Goal: Task Accomplishment & Management: Manage account settings

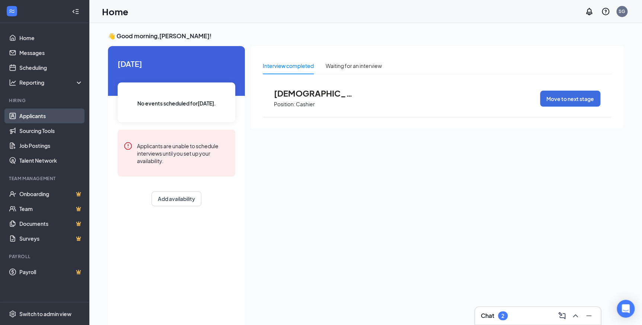
click at [58, 111] on link "Applicants" at bounding box center [51, 116] width 64 height 15
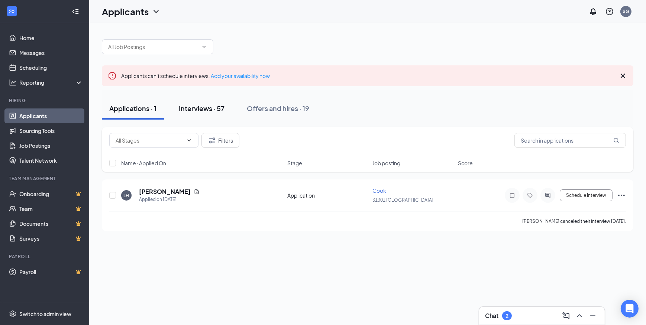
click at [202, 106] on div "Interviews · 57" at bounding box center [202, 108] width 46 height 9
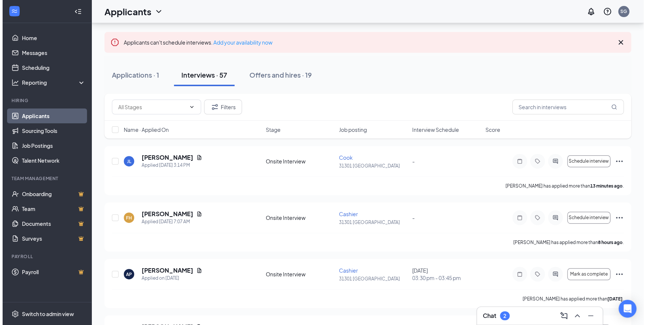
scroll to position [67, 0]
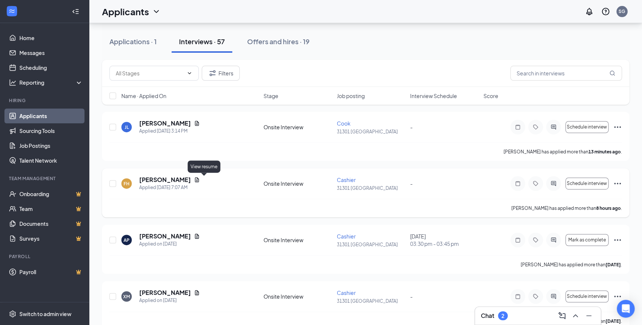
click at [199, 182] on icon "Document" at bounding box center [197, 180] width 4 height 5
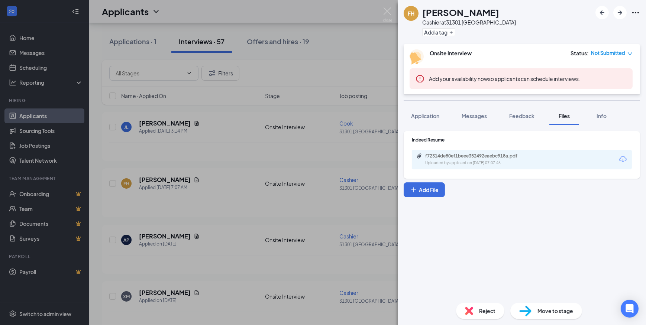
click at [477, 152] on div "f72314de80ef1beee352492eaebc918a.pdf Uploaded by applicant on [DATE] 07:07:46" at bounding box center [522, 160] width 220 height 20
click at [457, 161] on div "Uploaded by applicant on [DATE] 07:07:46" at bounding box center [481, 163] width 112 height 6
drag, startPoint x: 262, startPoint y: 130, endPoint x: 196, endPoint y: 126, distance: 66.3
click at [261, 130] on div "FH [PERSON_NAME] Cashier at [GEOGRAPHIC_DATA] Add a tag Onsite Interview Status…" at bounding box center [323, 162] width 646 height 325
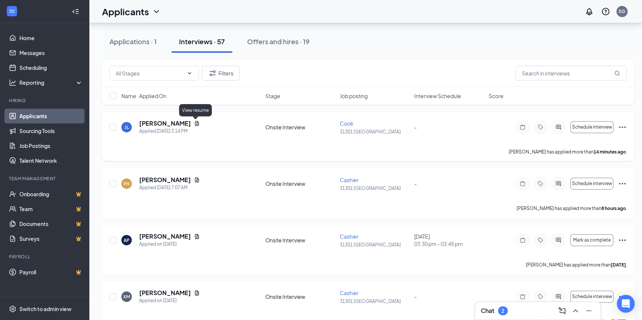
click at [196, 126] on icon "Document" at bounding box center [197, 124] width 6 height 6
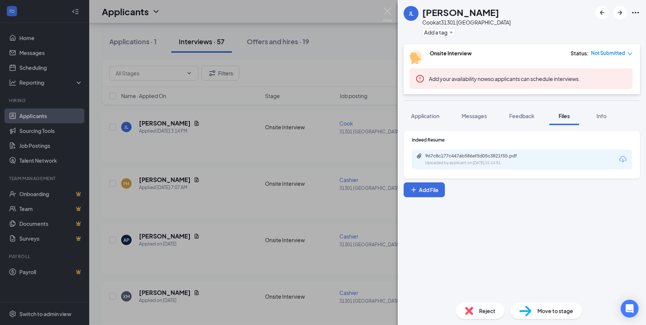
click at [439, 167] on div "967c8c177c447ab586ef5d05c3821f55.pdf Uploaded by applicant on [DATE] 15:14:51" at bounding box center [522, 160] width 220 height 20
click at [435, 159] on div "967c8c177c447ab586ef5d05c3821f55.pdf Uploaded by applicant on [DATE] 15:14:51" at bounding box center [477, 159] width 121 height 13
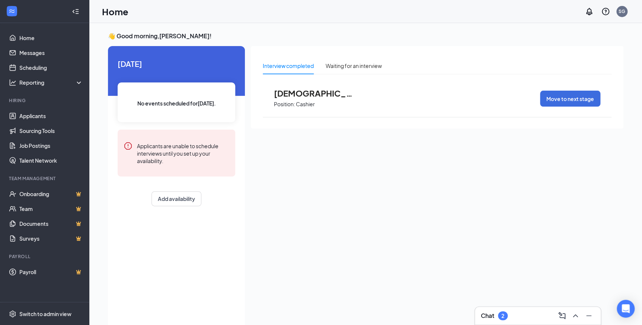
scroll to position [15, 0]
